Goal: Find specific page/section: Locate item on page

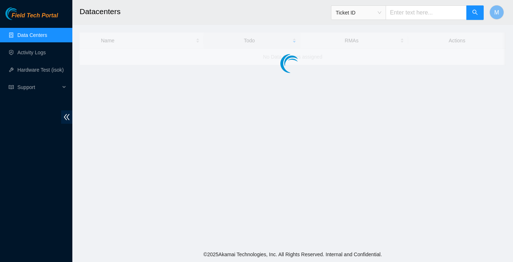
click at [378, 14] on span "Ticket ID" at bounding box center [359, 12] width 46 height 11
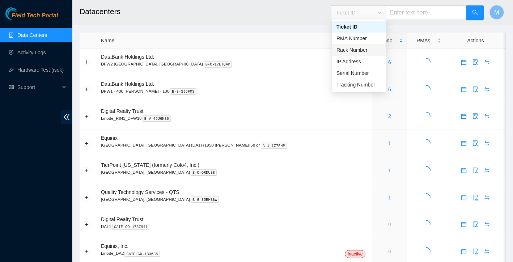
click at [364, 51] on div "Rack Number" at bounding box center [360, 50] width 46 height 8
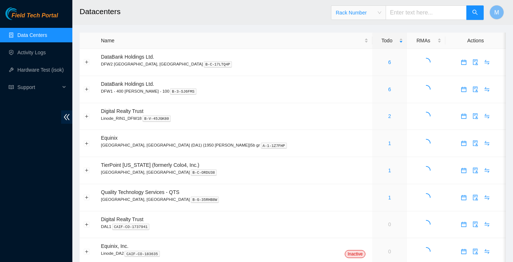
click at [412, 17] on input "text" at bounding box center [426, 12] width 81 height 14
type input "HA17"
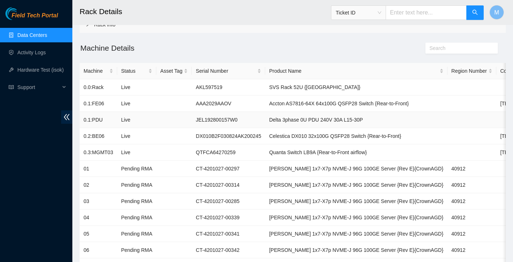
scroll to position [51, 0]
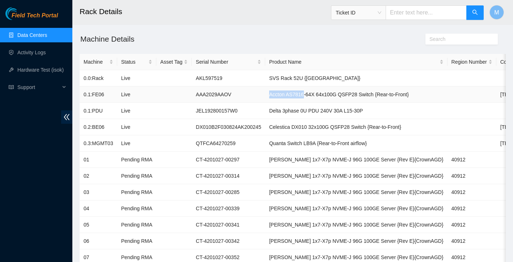
drag, startPoint x: 276, startPoint y: 95, endPoint x: 315, endPoint y: 96, distance: 38.7
click at [315, 96] on td "Accton AS7816-64X 64x100G QSFP28 Switch {Rear-to-Front}" at bounding box center [356, 95] width 182 height 16
copy td "Accton AS7816"
drag, startPoint x: 278, startPoint y: 96, endPoint x: 312, endPoint y: 93, distance: 34.8
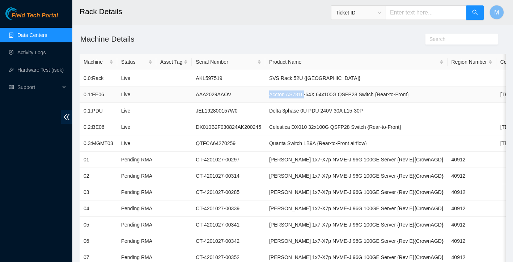
click at [312, 93] on td "Accton AS7816-64X 64x100G QSFP28 Switch {Rear-to-Front}" at bounding box center [356, 95] width 182 height 16
copy td "Accton AS7816"
drag, startPoint x: 199, startPoint y: 96, endPoint x: 240, endPoint y: 92, distance: 40.7
click at [240, 92] on td "AAA2029AAOV" at bounding box center [228, 95] width 73 height 16
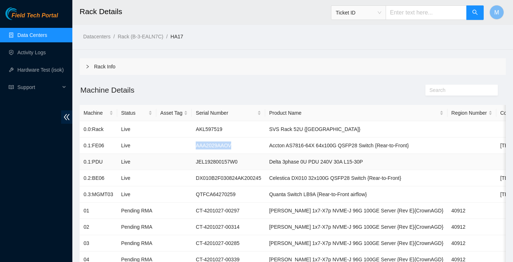
scroll to position [0, 0]
copy td "AAA2029AAOV"
click at [275, 165] on td "Delta 3phase 0U PDU 240V 30A L15-30P" at bounding box center [356, 162] width 182 height 16
drag, startPoint x: 277, startPoint y: 161, endPoint x: 305, endPoint y: 159, distance: 28.0
click at [305, 159] on td "Delta 3phase 0U PDU 240V 30A L15-30P" at bounding box center [356, 162] width 182 height 16
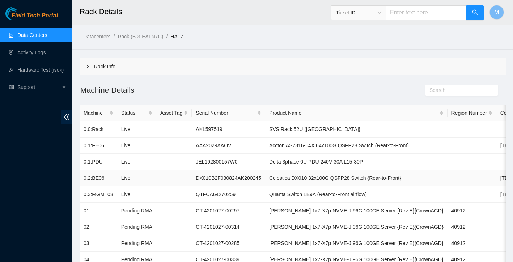
click at [298, 170] on td "Celestica DX010 32x100G QSFP28 Switch {Rear-to-Front}" at bounding box center [356, 178] width 182 height 16
drag, startPoint x: 277, startPoint y: 178, endPoint x: 316, endPoint y: 177, distance: 39.8
click at [316, 177] on td "Celestica DX010 32x100G QSFP28 Switch {Rear-to-Front}" at bounding box center [356, 178] width 182 height 16
copy td "Celestica DX010"
drag, startPoint x: 199, startPoint y: 178, endPoint x: 268, endPoint y: 177, distance: 68.4
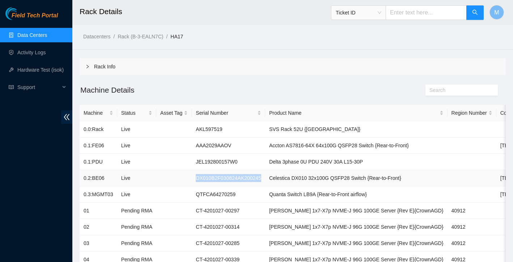
click at [265, 177] on td "DX010B2F030824AK200245" at bounding box center [228, 178] width 73 height 16
copy td "DX010B2F030824AK200245"
click at [184, 194] on td at bounding box center [173, 194] width 35 height 16
drag, startPoint x: 277, startPoint y: 195, endPoint x: 324, endPoint y: 192, distance: 47.1
click at [324, 192] on td "Quanta Switch LB9A {Rear-to-Front airflow}" at bounding box center [356, 194] width 182 height 16
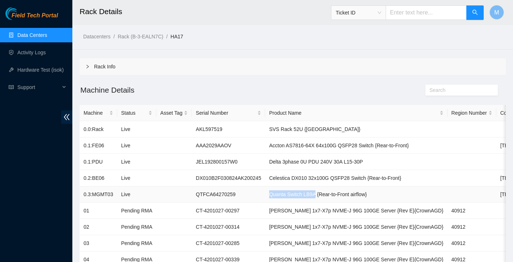
copy td "Quanta Switch LB9A"
click at [197, 193] on td "QTFCA64270259" at bounding box center [228, 194] width 73 height 16
drag, startPoint x: 199, startPoint y: 196, endPoint x: 248, endPoint y: 194, distance: 48.5
click at [248, 194] on td "QTFCA64270259" at bounding box center [228, 194] width 73 height 16
copy td "QTFCA64270259"
